Goal: Task Accomplishment & Management: Manage account settings

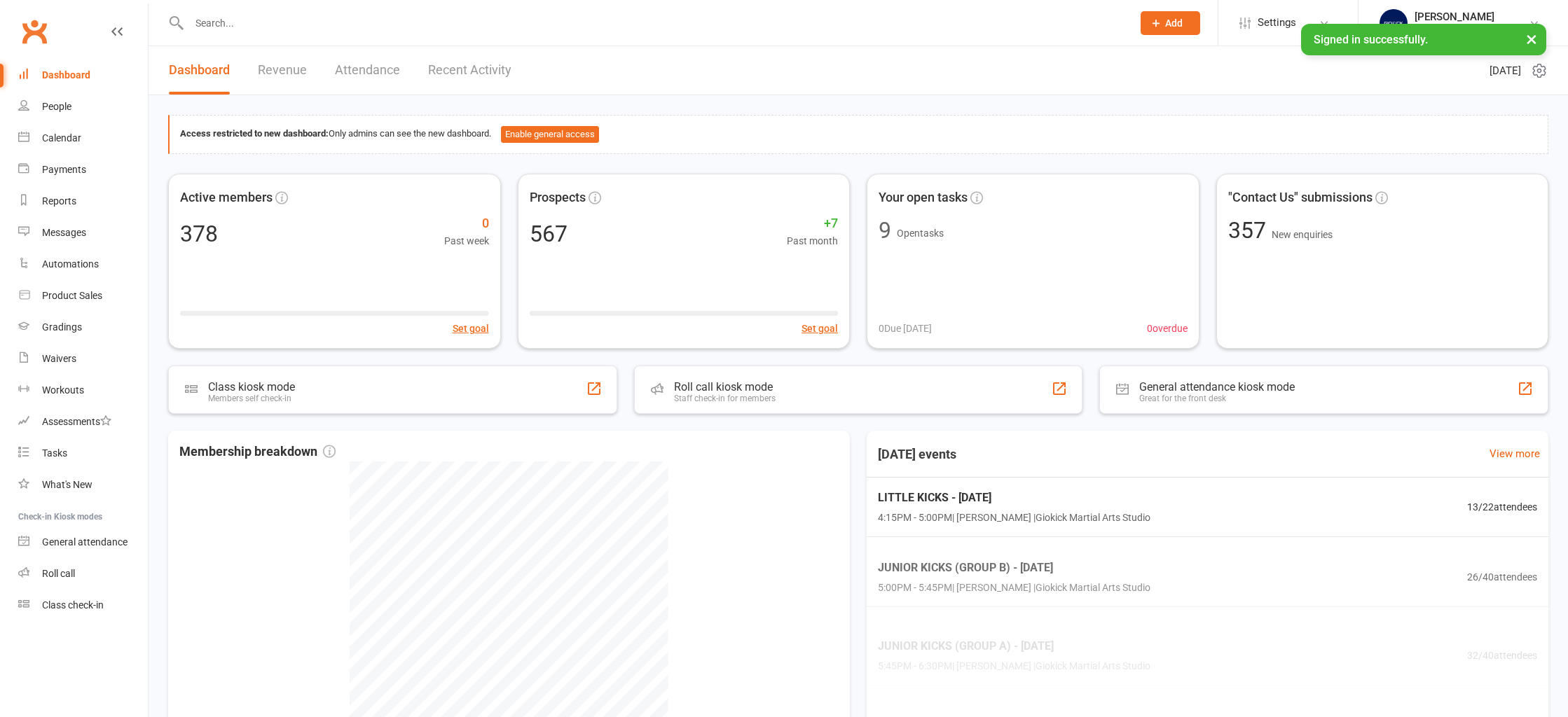
click at [294, 21] on input "text" at bounding box center [654, 22] width 938 height 20
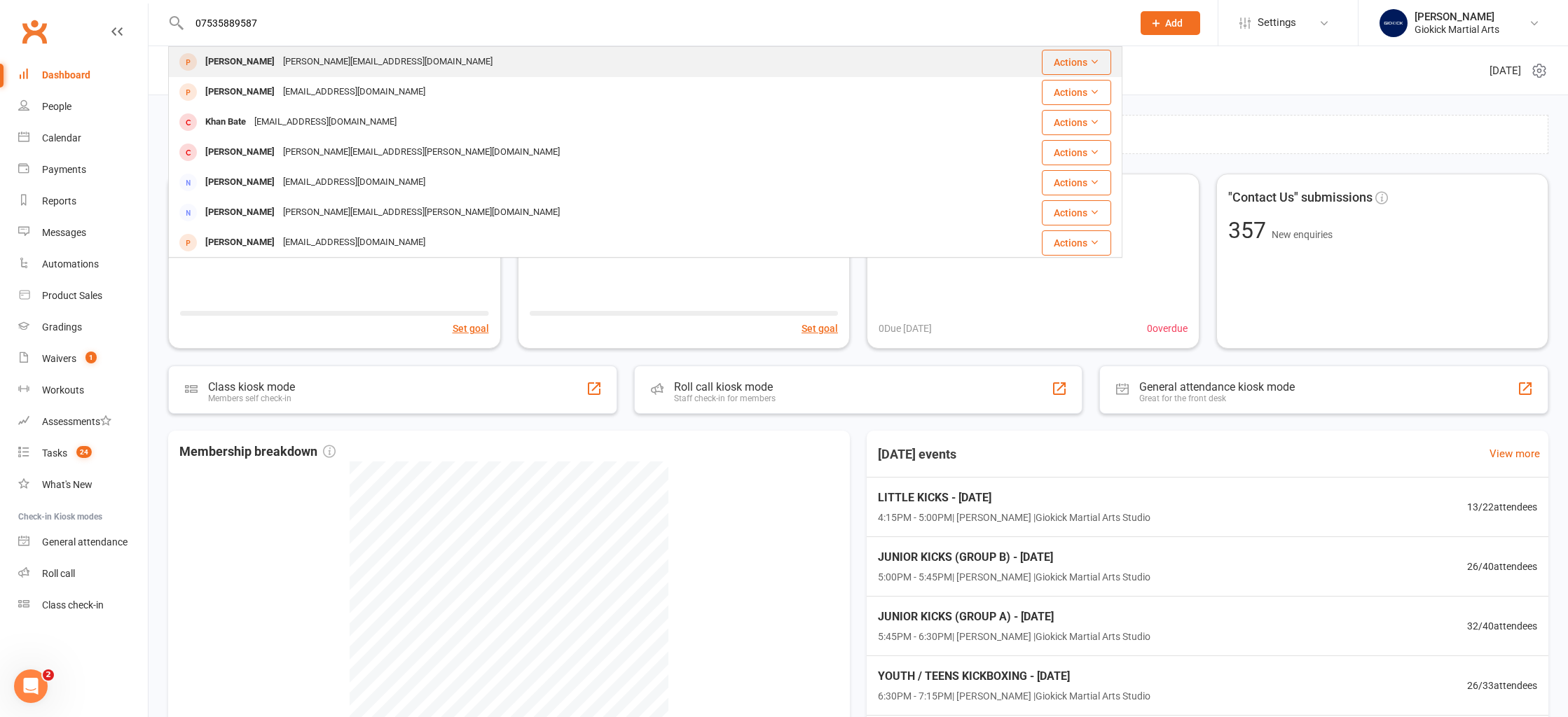
type input "07535889587"
click at [279, 64] on div "[PERSON_NAME][EMAIL_ADDRESS][DOMAIN_NAME]" at bounding box center [387, 62] width 218 height 21
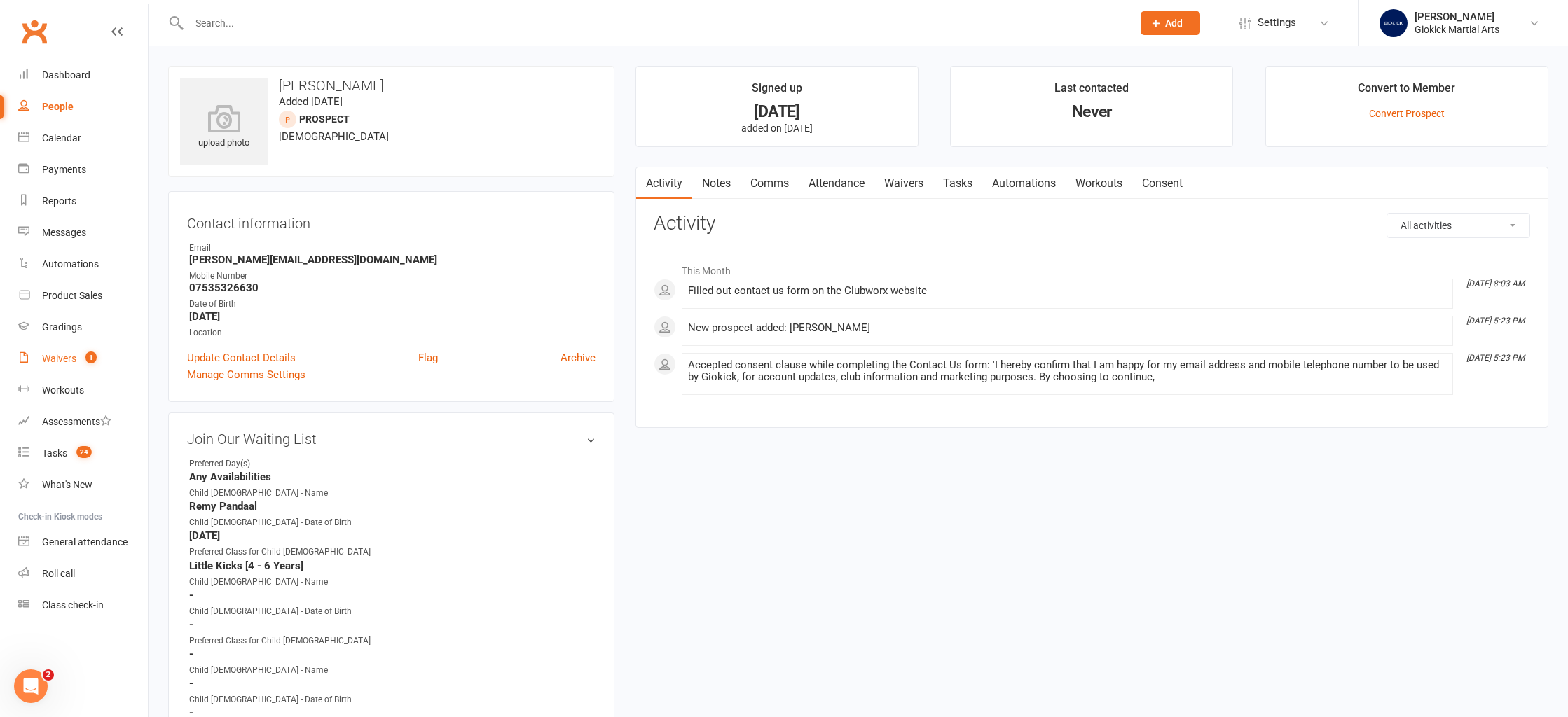
click at [54, 369] on link "Waivers 1" at bounding box center [83, 358] width 130 height 32
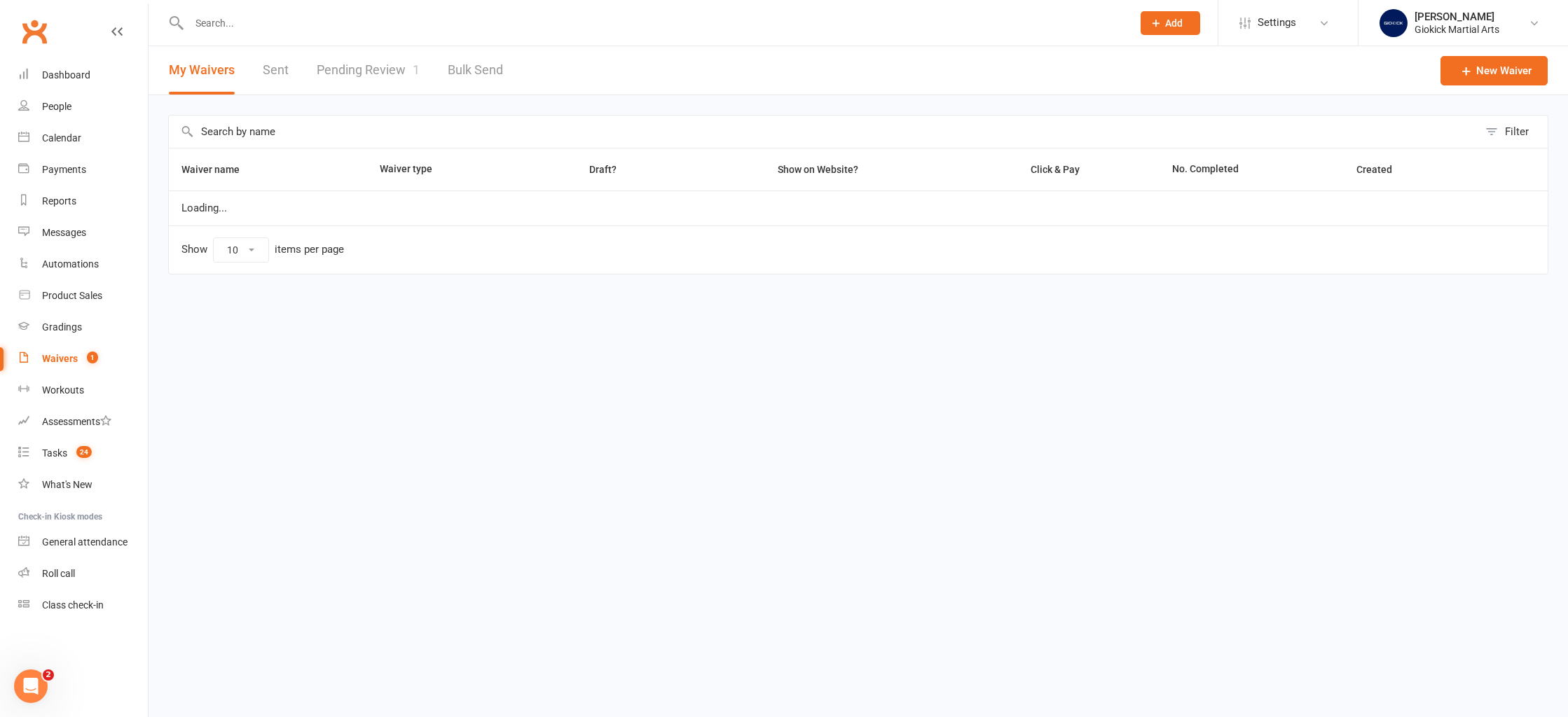
click at [376, 72] on link "Pending Review 1" at bounding box center [368, 70] width 103 height 48
